Goal: Transaction & Acquisition: Purchase product/service

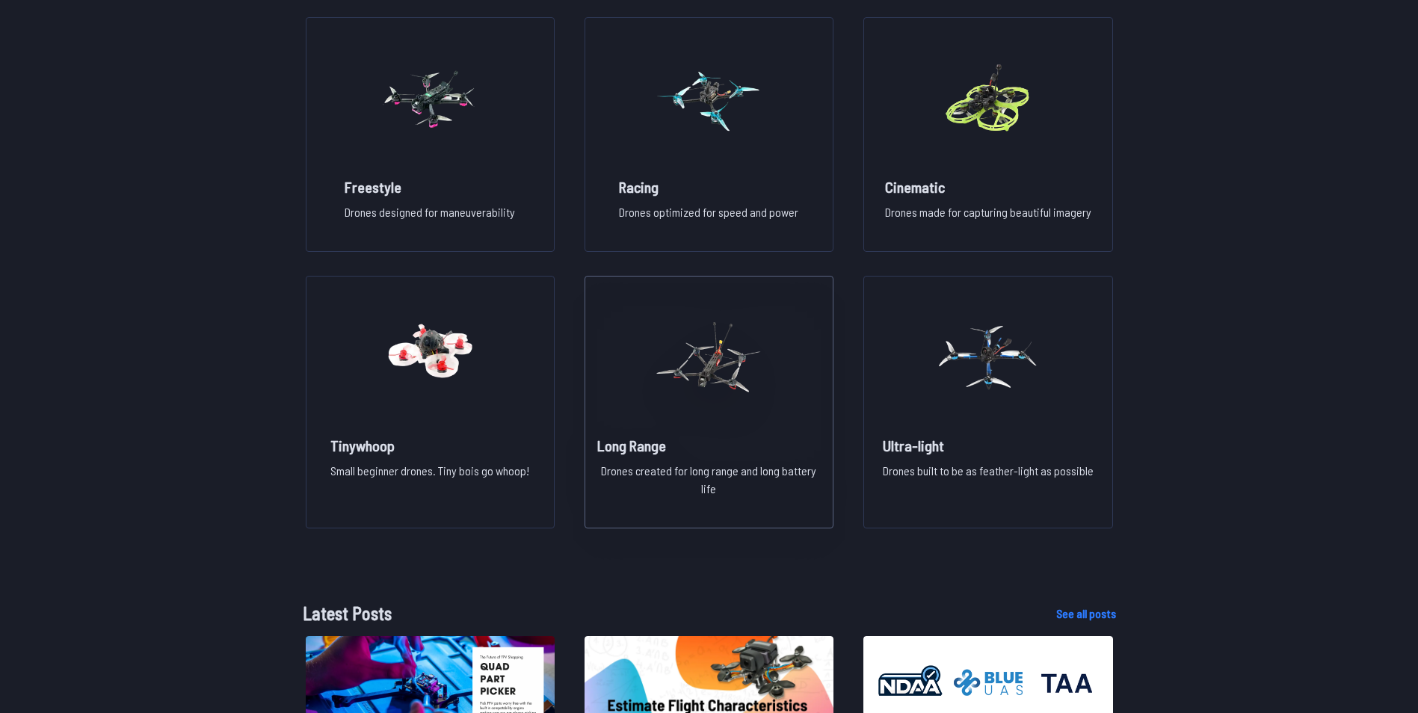
scroll to position [1046, 0]
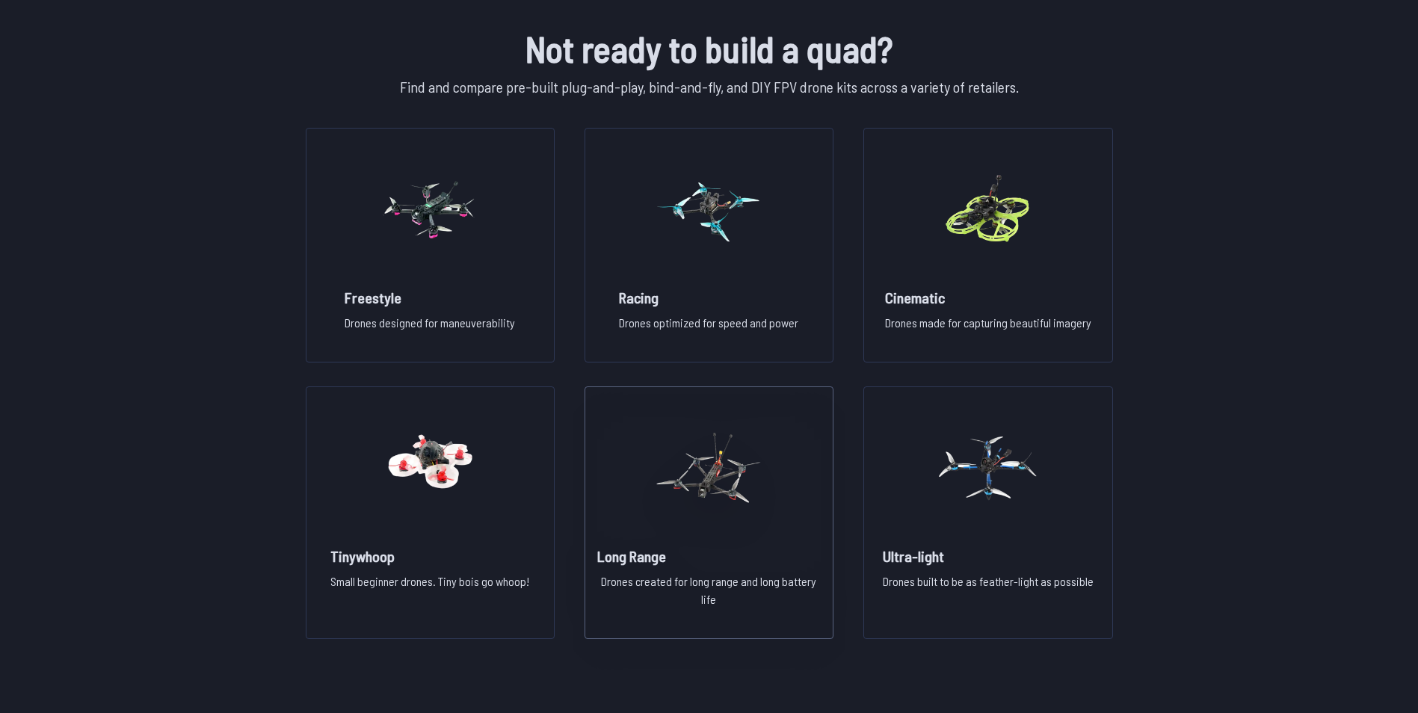
click at [720, 511] on img at bounding box center [709, 468] width 108 height 132
click at [716, 495] on img at bounding box center [709, 468] width 108 height 132
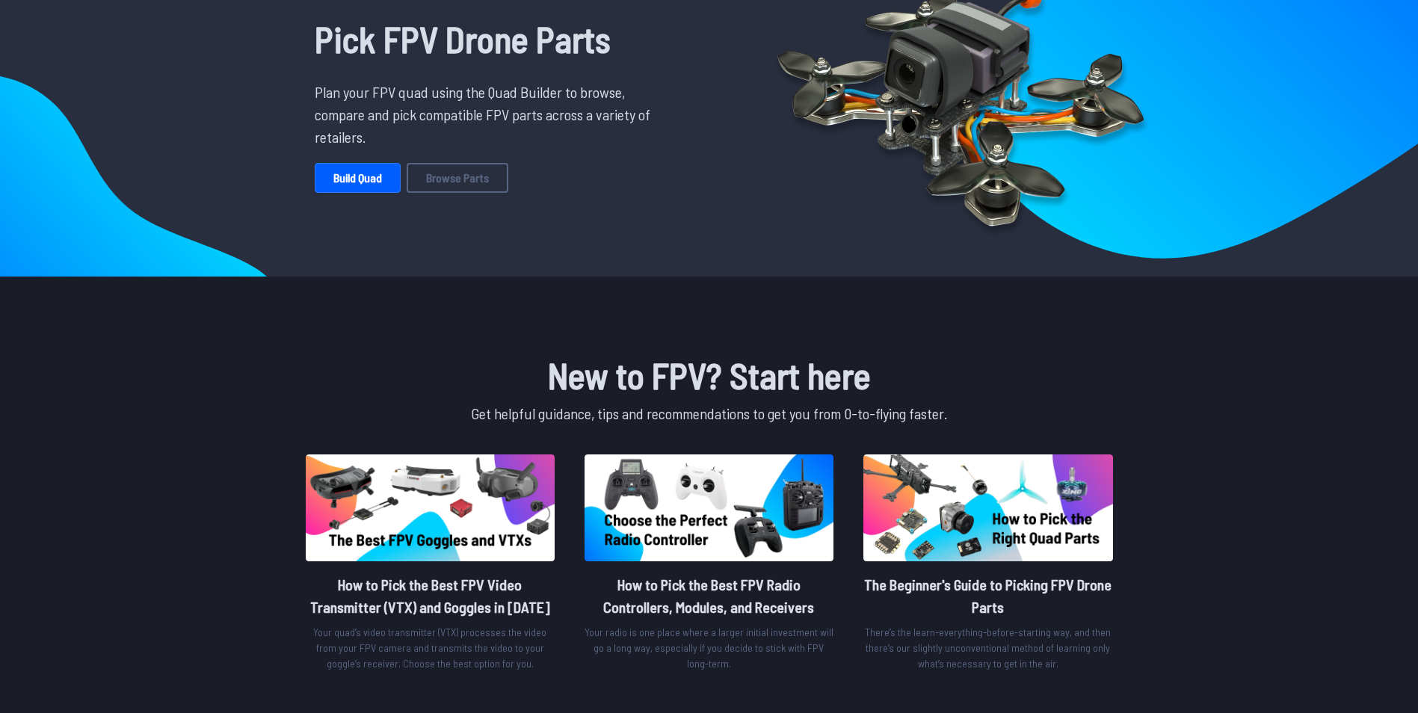
scroll to position [117, 0]
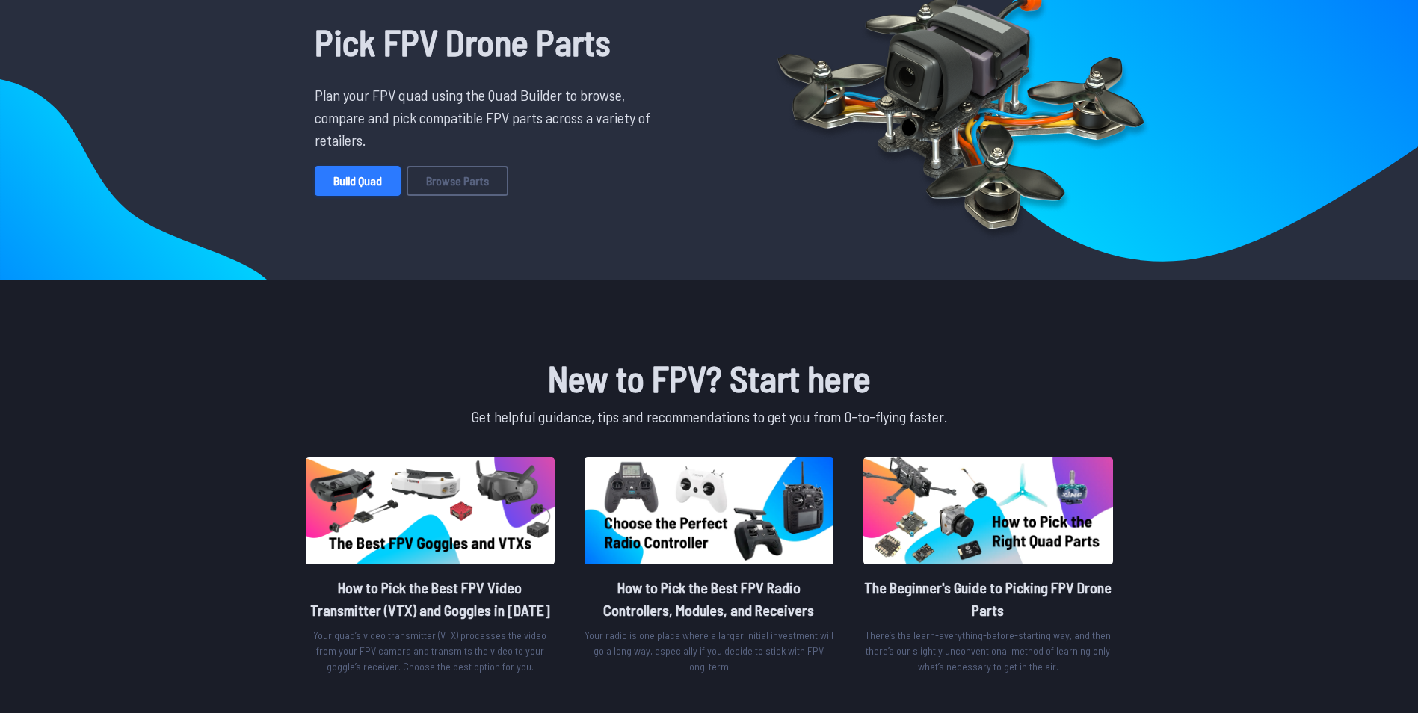
click at [334, 186] on link "Build Quad" at bounding box center [358, 181] width 86 height 30
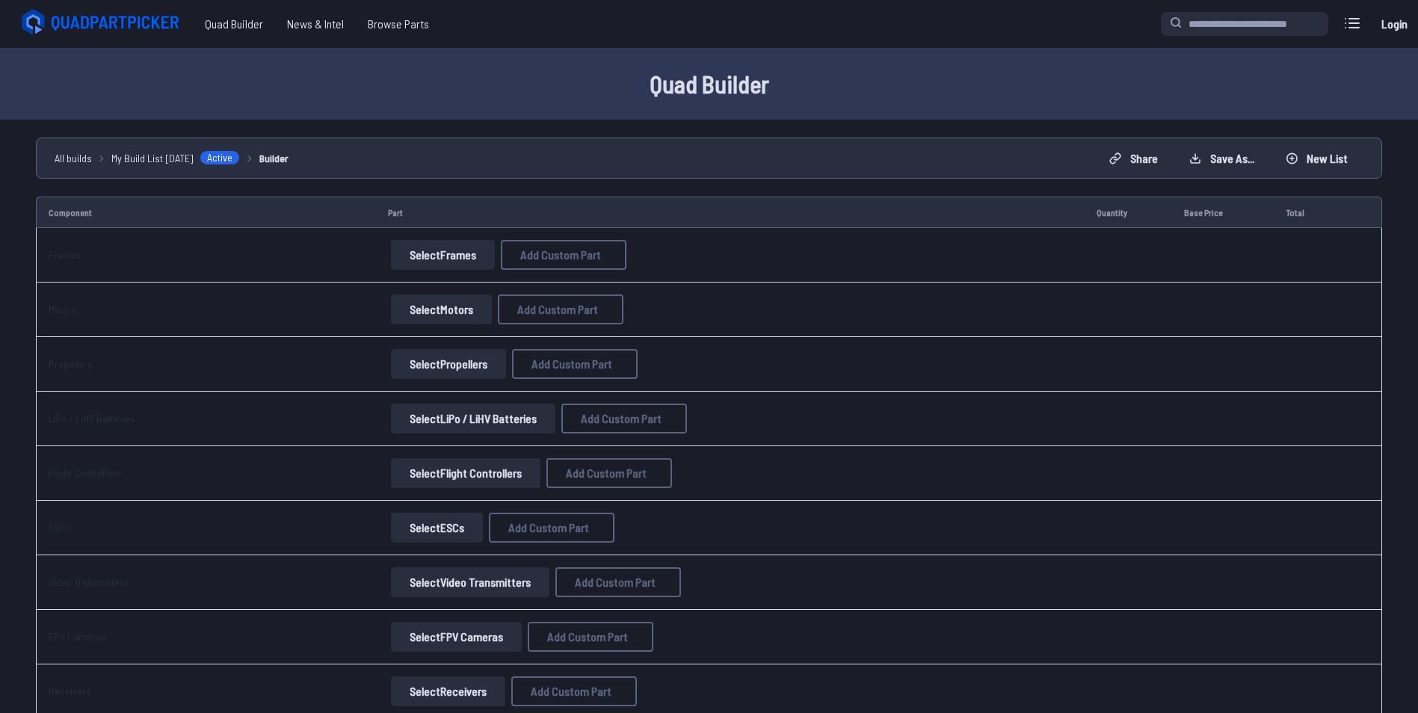
click at [448, 247] on button "Select Frames" at bounding box center [443, 255] width 104 height 30
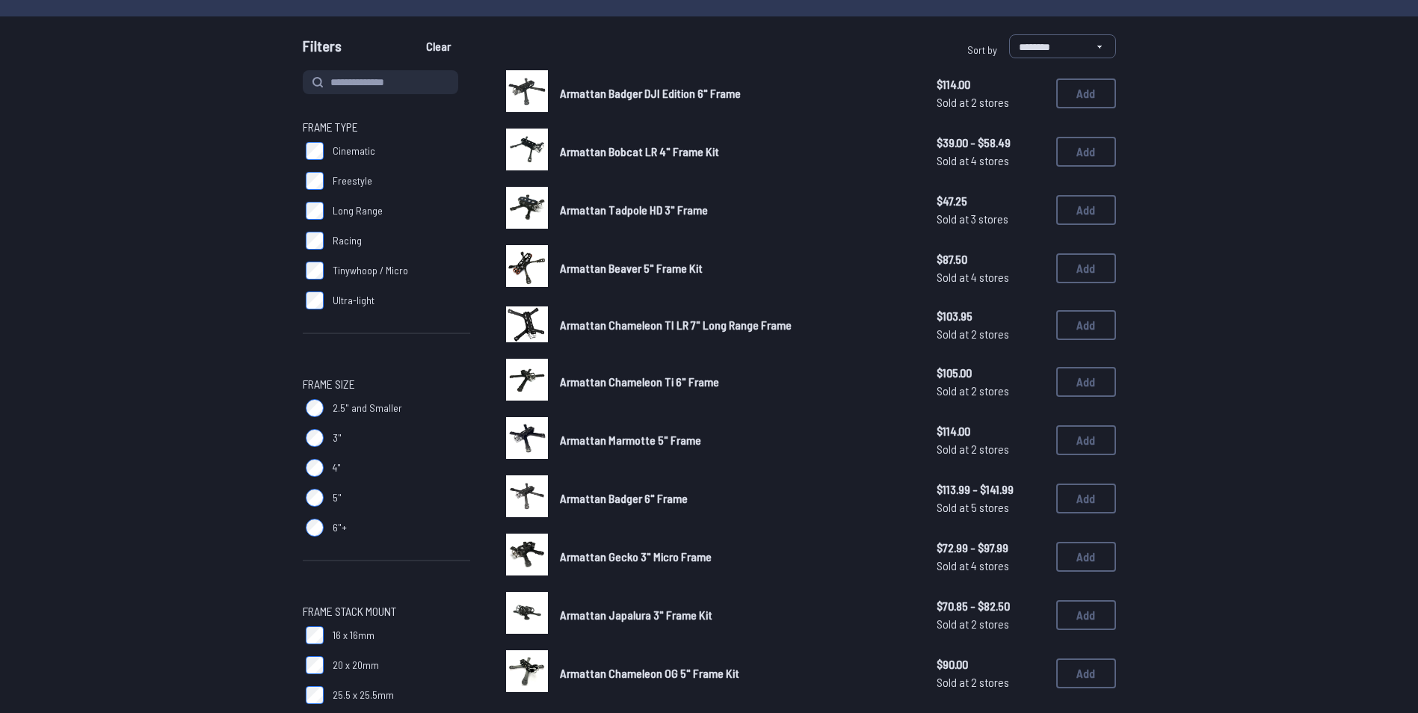
scroll to position [149, 0]
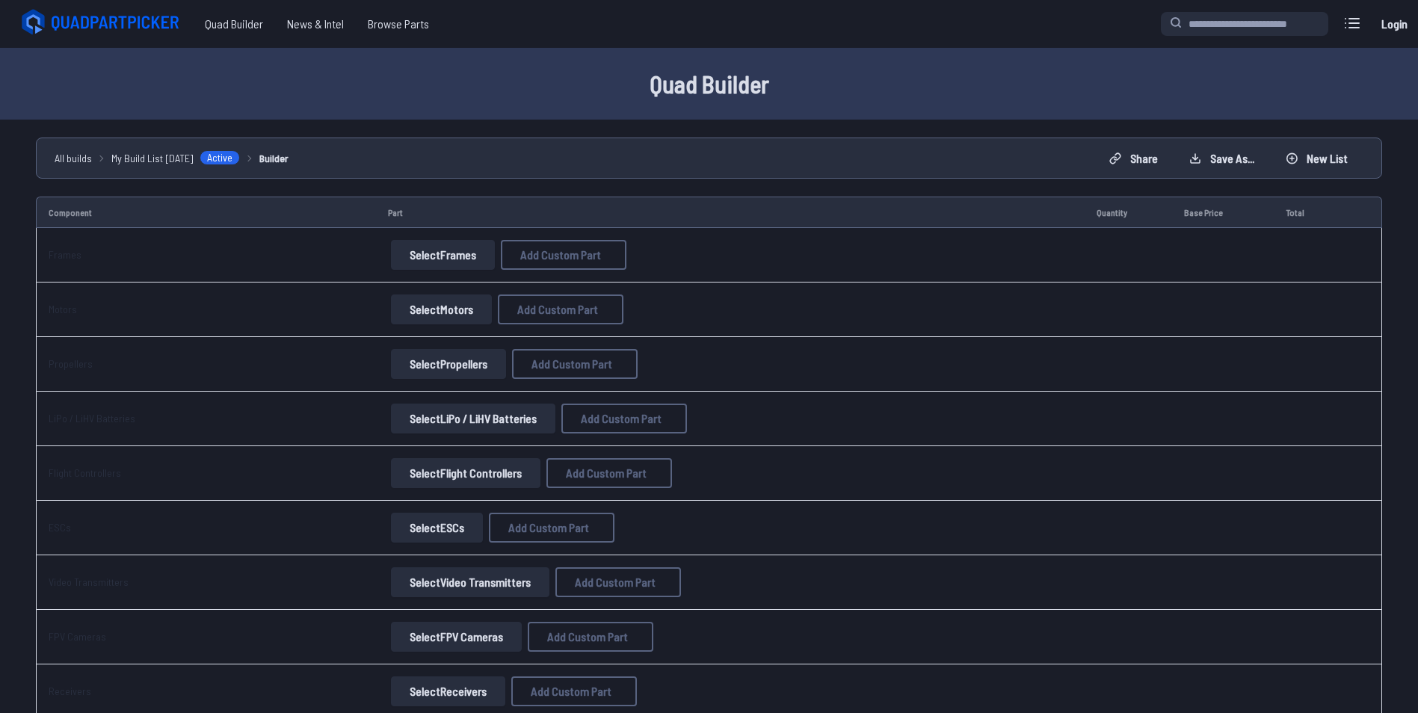
click at [190, 19] on div "Quad Builder News & Intel Browse Quad Builder News & Intel Browse Parts" at bounding box center [583, 24] width 1155 height 35
click at [215, 22] on span "Quad Builder" at bounding box center [234, 24] width 82 height 30
drag, startPoint x: 316, startPoint y: 347, endPoint x: 301, endPoint y: 270, distance: 78.4
click at [126, 29] on icon at bounding box center [102, 22] width 167 height 30
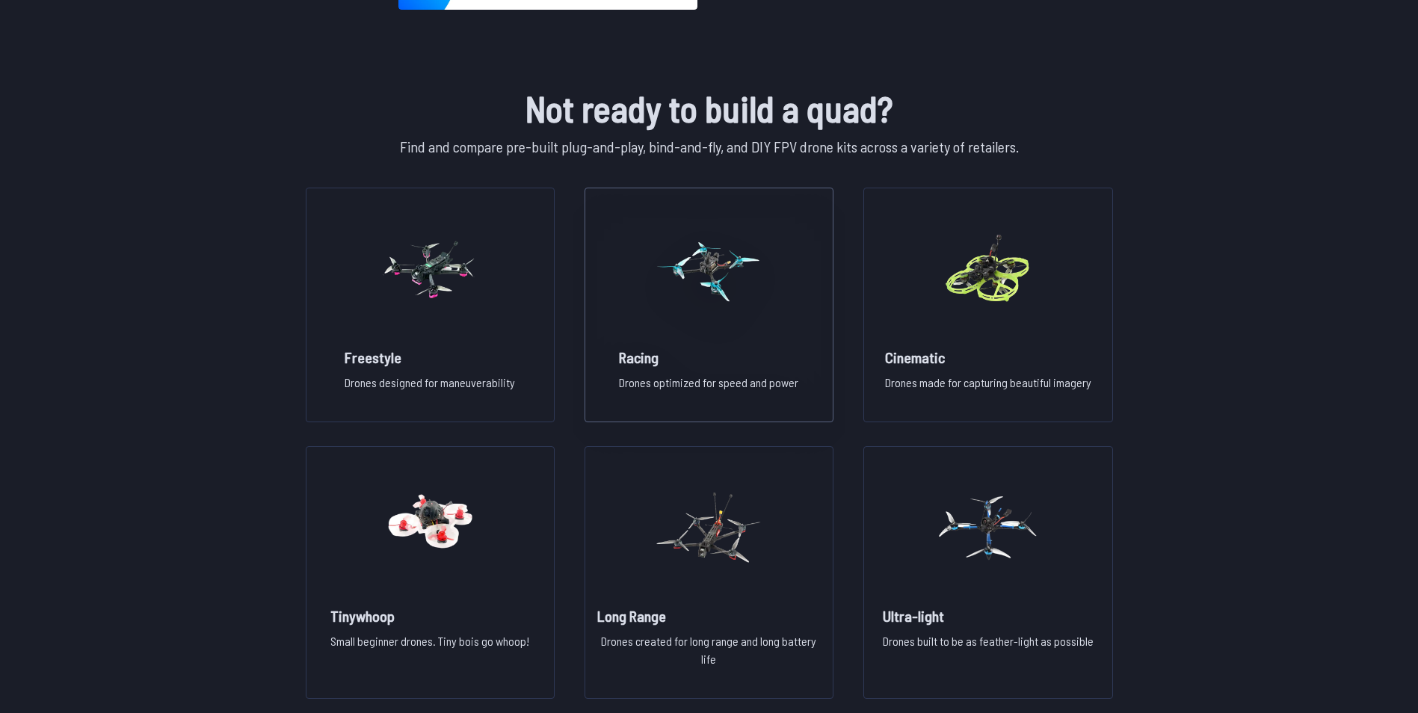
scroll to position [1046, 0]
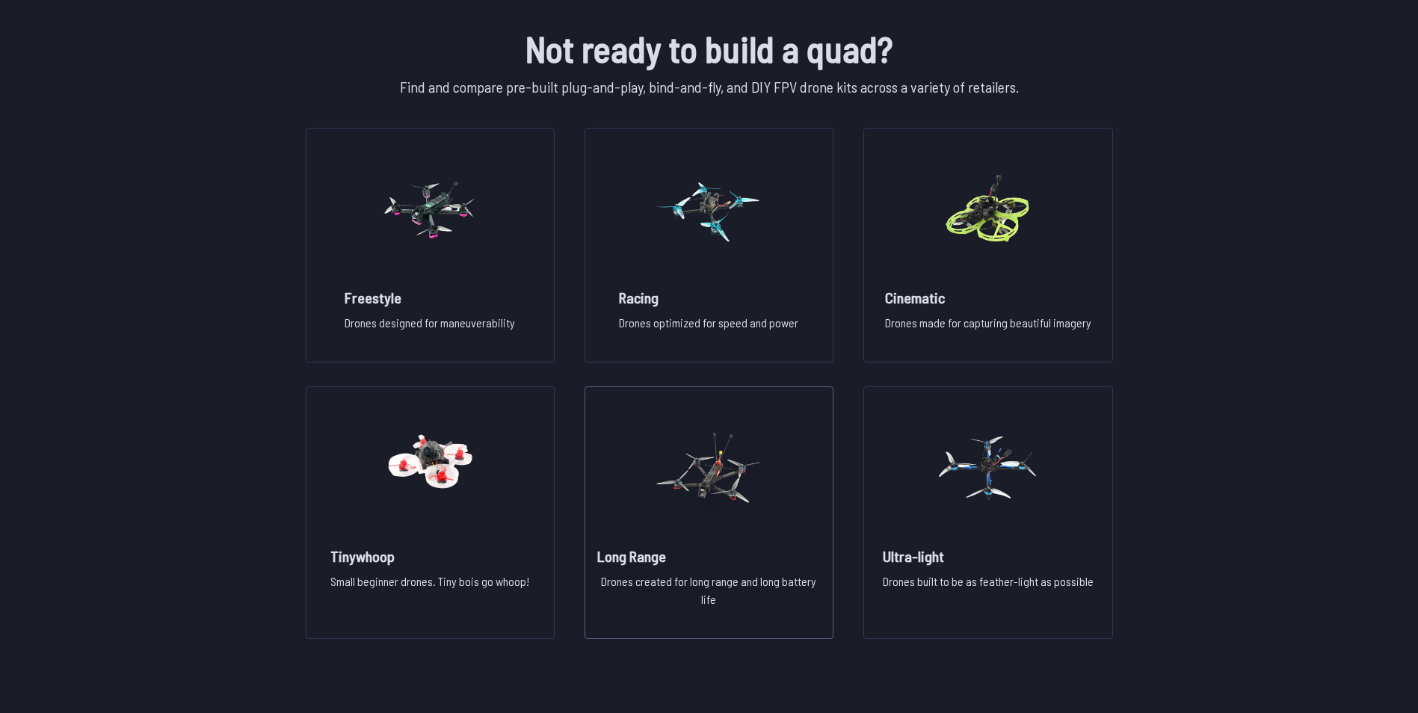
click at [708, 490] on img at bounding box center [709, 468] width 108 height 132
click at [700, 463] on img at bounding box center [709, 468] width 108 height 132
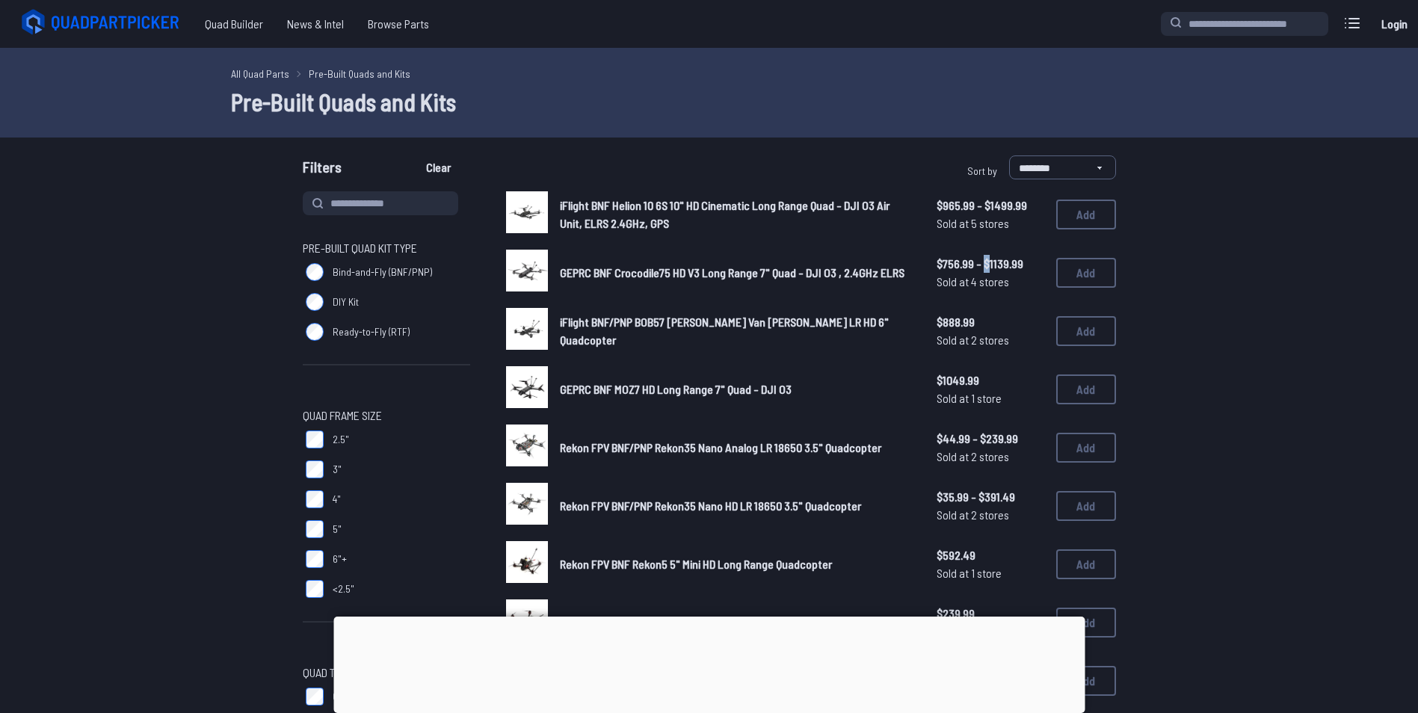
click at [986, 268] on span "$756.99 - $1139.99" at bounding box center [991, 264] width 108 height 18
drag, startPoint x: 986, startPoint y: 268, endPoint x: 997, endPoint y: 264, distance: 11.8
click at [997, 264] on span "$756.99 - $1139.99" at bounding box center [991, 264] width 108 height 18
click at [598, 272] on span "GEPRC BNF Crocodile75 HD V3 Long Range 7" Quad - DJI O3 , 2.4GHz ELRS" at bounding box center [732, 272] width 345 height 14
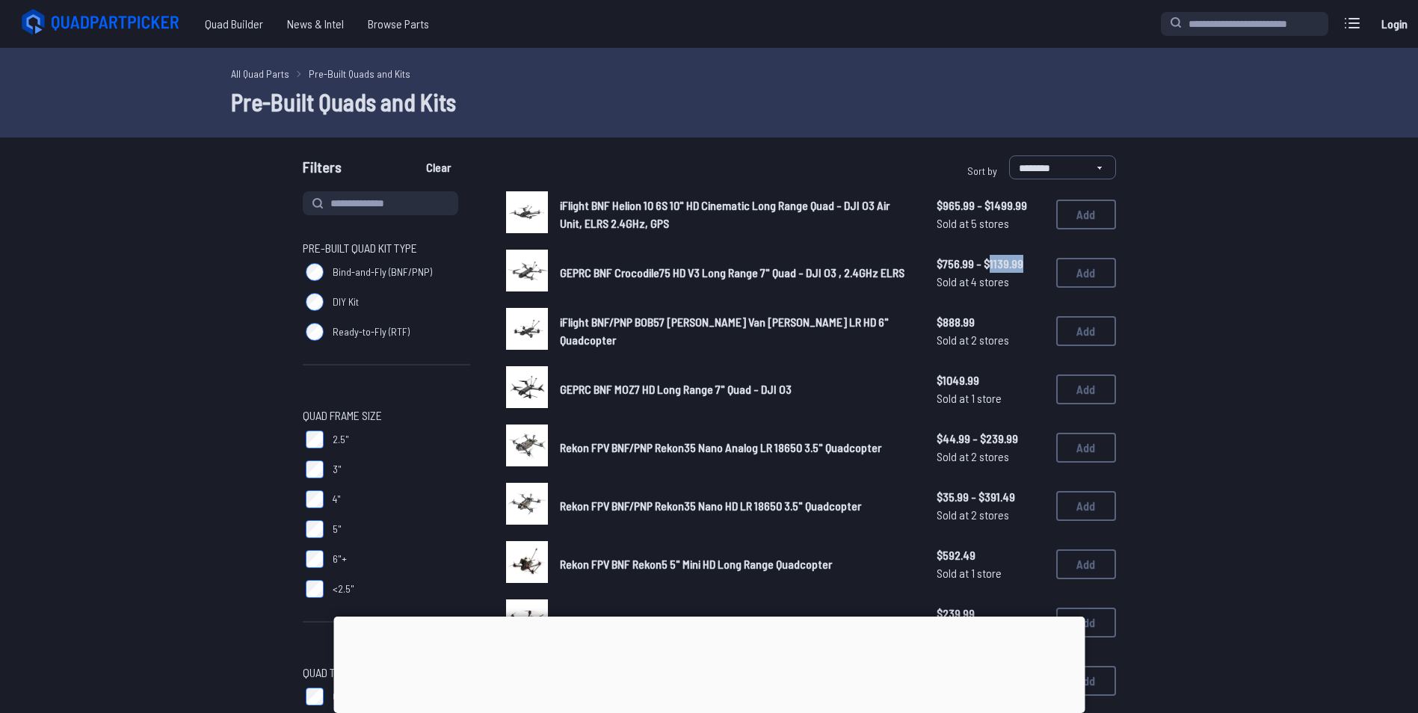
click at [589, 274] on span "GEPRC BNF Crocodile75 HD V3 Long Range 7" Quad - DJI O3 , 2.4GHz ELRS" at bounding box center [732, 272] width 345 height 14
click at [538, 267] on img at bounding box center [527, 271] width 42 height 42
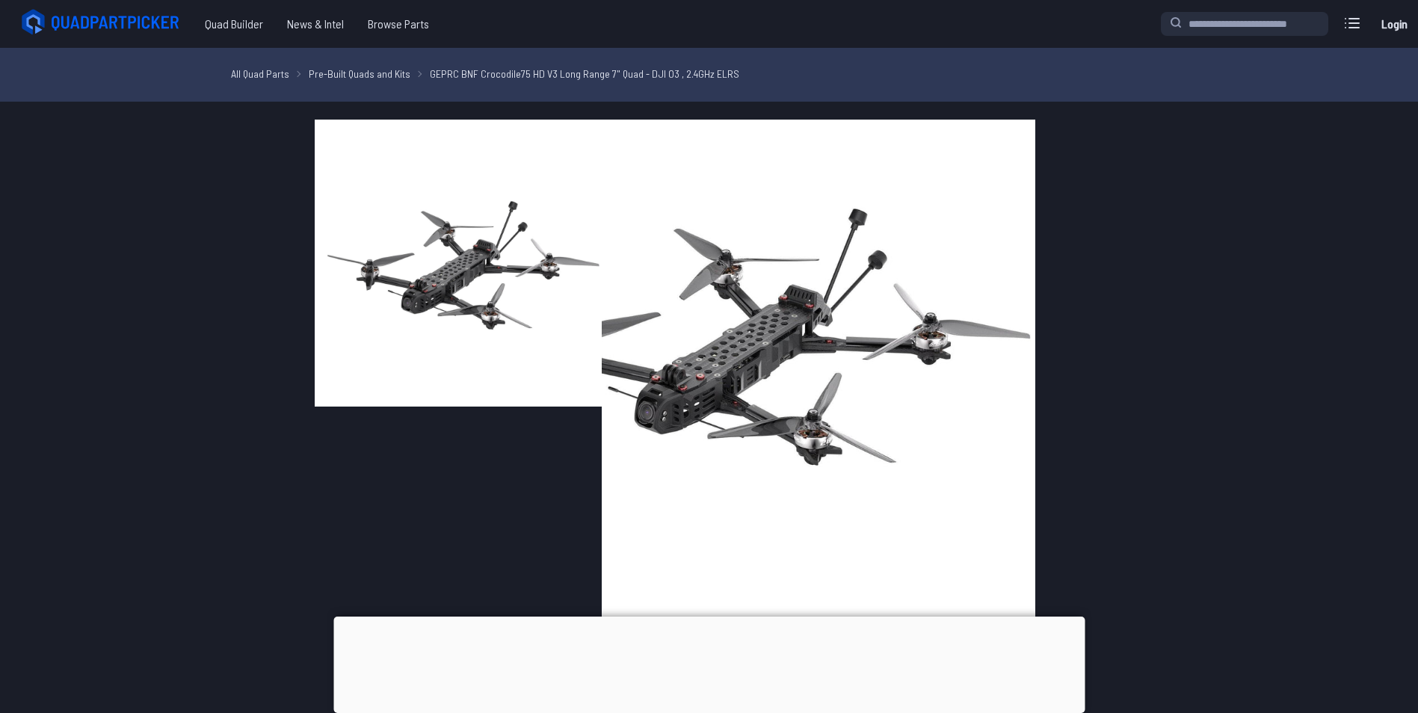
click at [602, 268] on img at bounding box center [458, 263] width 287 height 287
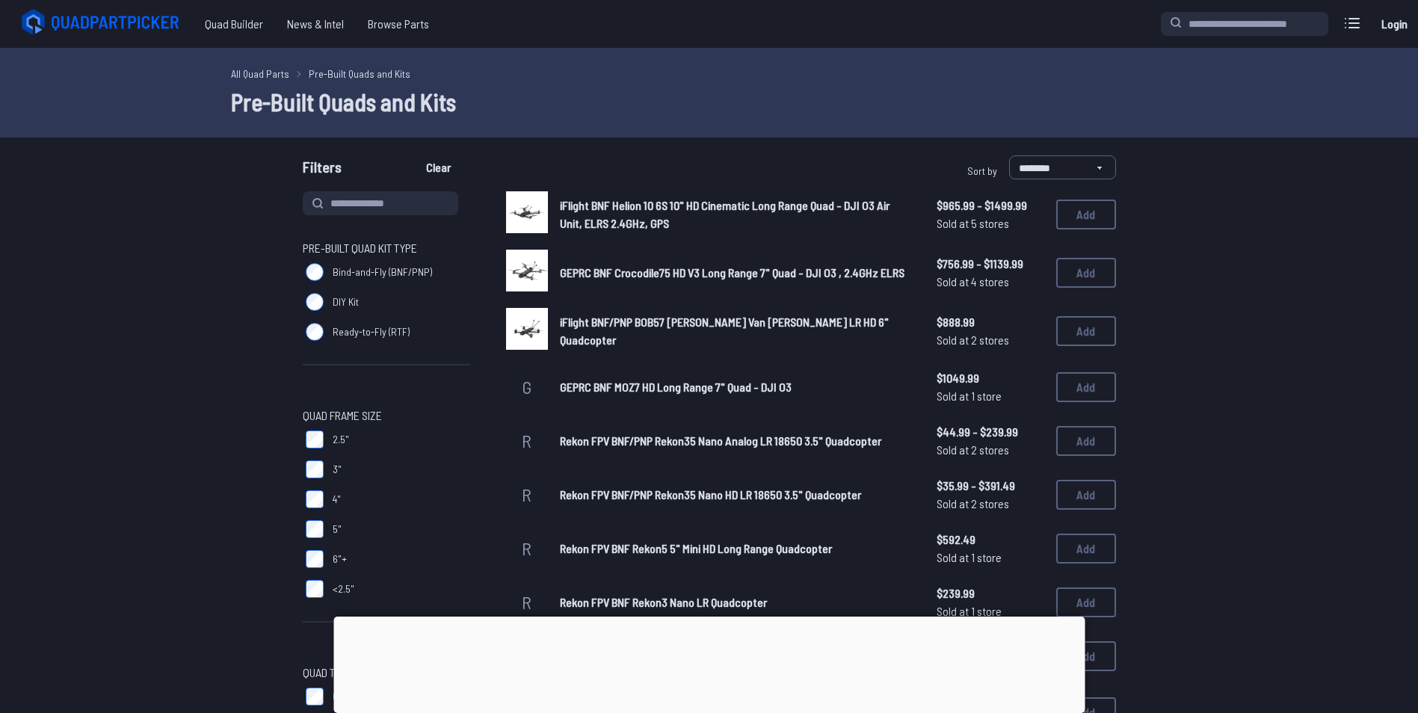
click at [581, 270] on span "GEPRC BNF Crocodile75 HD V3 Long Range 7" Quad - DJI O3 , 2.4GHz ELRS" at bounding box center [732, 272] width 345 height 14
